Goal: Task Accomplishment & Management: Complete application form

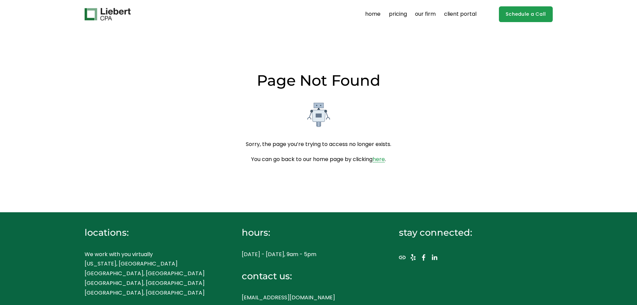
click at [119, 12] on img at bounding box center [108, 14] width 46 height 13
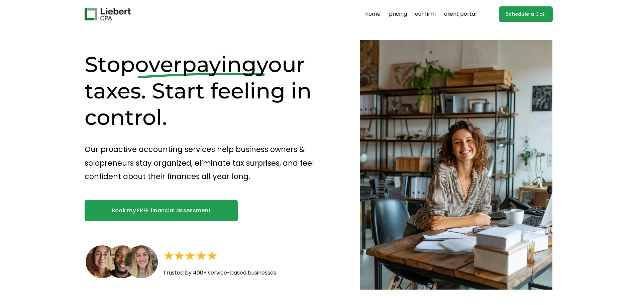
click at [532, 13] on link "Schedule a Call" at bounding box center [526, 14] width 54 height 16
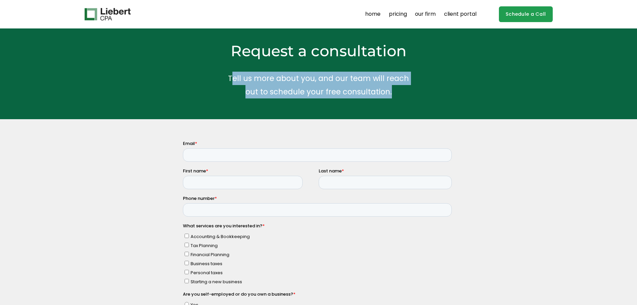
drag, startPoint x: 242, startPoint y: 81, endPoint x: 391, endPoint y: 86, distance: 149.2
click at [391, 86] on p "Tell us more about you, and our team will reach out to schedule your free consu…" at bounding box center [318, 85] width 311 height 27
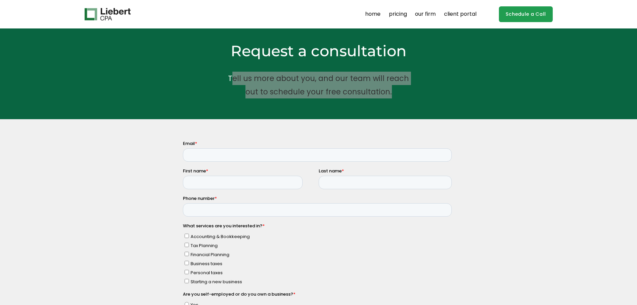
click at [223, 159] on input "Email *" at bounding box center [317, 154] width 269 height 13
type input "wcgraham0@gmail.com"
type input "William"
type input "Graham"
type input "2039121866"
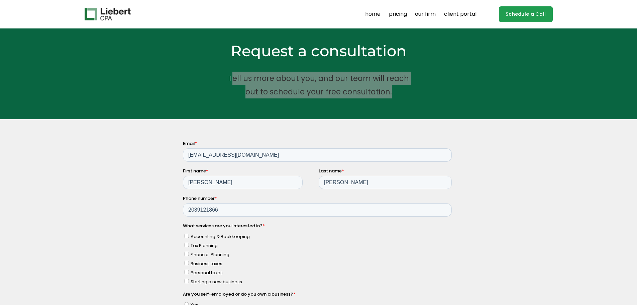
drag, startPoint x: 186, startPoint y: 243, endPoint x: 358, endPoint y: 391, distance: 226.9
click at [186, 243] on input "Tax Planning" at bounding box center [186, 244] width 4 height 4
checkbox input "true"
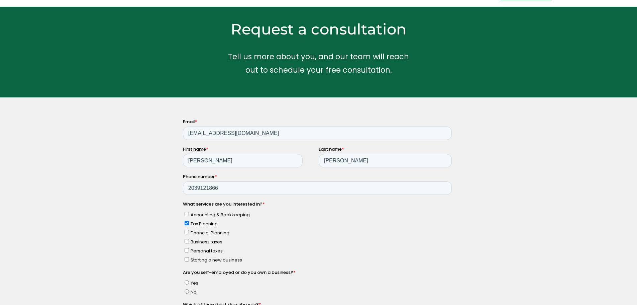
scroll to position [33, 0]
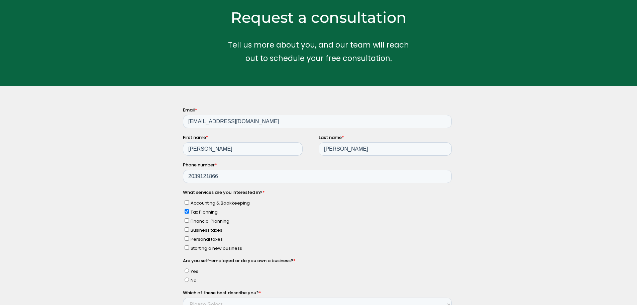
click at [184, 279] on input "No" at bounding box center [186, 279] width 4 height 4
radio input "true"
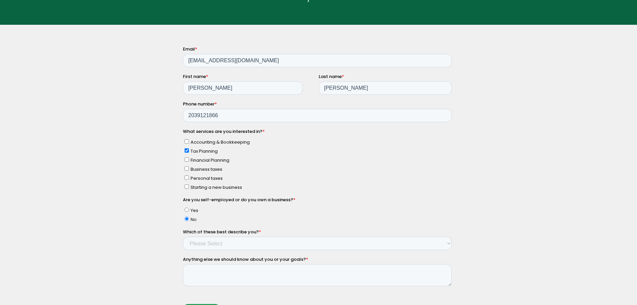
scroll to position [100, 0]
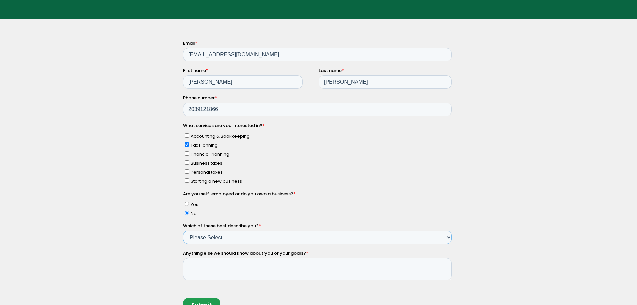
click at [214, 236] on select "Please Select Income < $100k Income between $100k-$250k Income between $250k-$5…" at bounding box center [317, 236] width 269 height 13
select select "Income between $100k-$350k"
click at [183, 230] on select "Please Select Income < $100k Income between $100k-$250k Income between $250k-$5…" at bounding box center [317, 236] width 269 height 13
click at [217, 274] on textarea "Anything else we should know about you or your goals? *" at bounding box center [317, 268] width 269 height 22
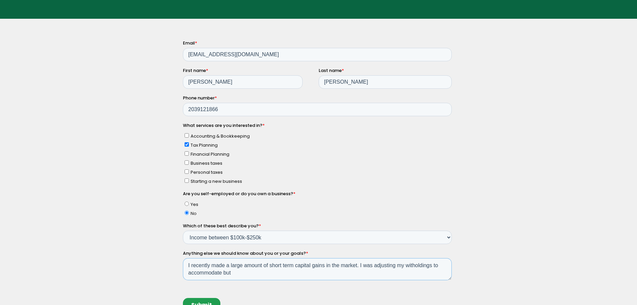
click at [240, 271] on textarea "I recently made a large amount of short term capital gains in the market. I was…" at bounding box center [317, 268] width 269 height 22
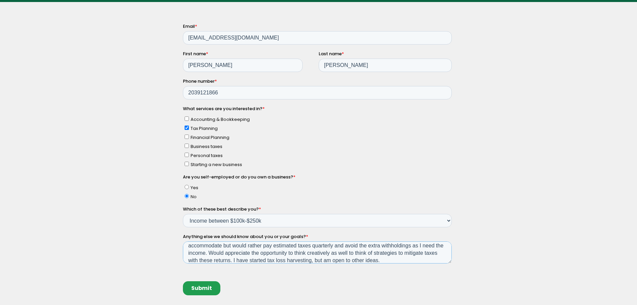
scroll to position [134, 0]
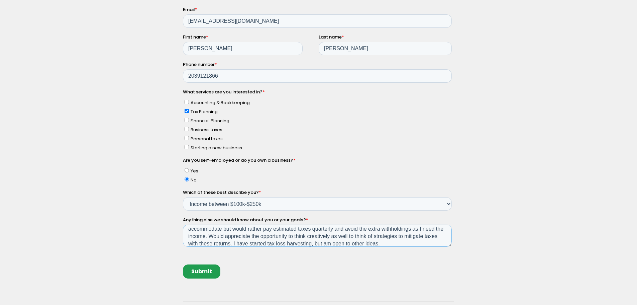
type textarea "I recently made a large amount of short term capital gains in the market. I was…"
click at [195, 273] on input "Submit" at bounding box center [201, 271] width 37 height 14
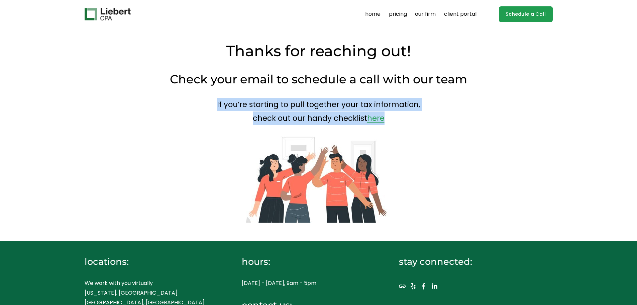
drag, startPoint x: 299, startPoint y: 99, endPoint x: 491, endPoint y: 121, distance: 192.8
click at [491, 121] on p "If you’re starting to pull together your tax information, check out our handy c…" at bounding box center [319, 111] width 468 height 27
drag, startPoint x: 515, startPoint y: 120, endPoint x: 147, endPoint y: 100, distance: 369.1
click at [147, 100] on p "If you’re starting to pull together your tax information, check out our handy c…" at bounding box center [319, 111] width 468 height 27
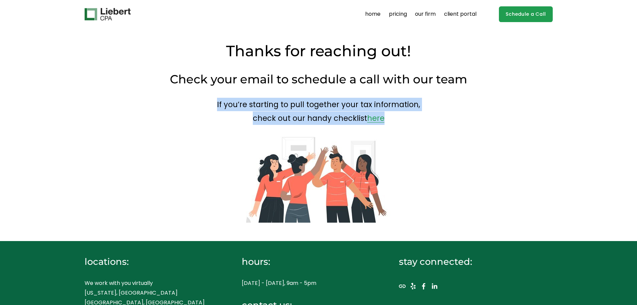
click at [147, 100] on p "If you’re starting to pull together your tax information, check out our handy c…" at bounding box center [319, 111] width 468 height 27
drag, startPoint x: 148, startPoint y: 104, endPoint x: 508, endPoint y: 120, distance: 359.8
click at [508, 120] on p "If you’re starting to pull together your tax information, check out our handy c…" at bounding box center [319, 111] width 468 height 27
